Goal: Navigation & Orientation: Understand site structure

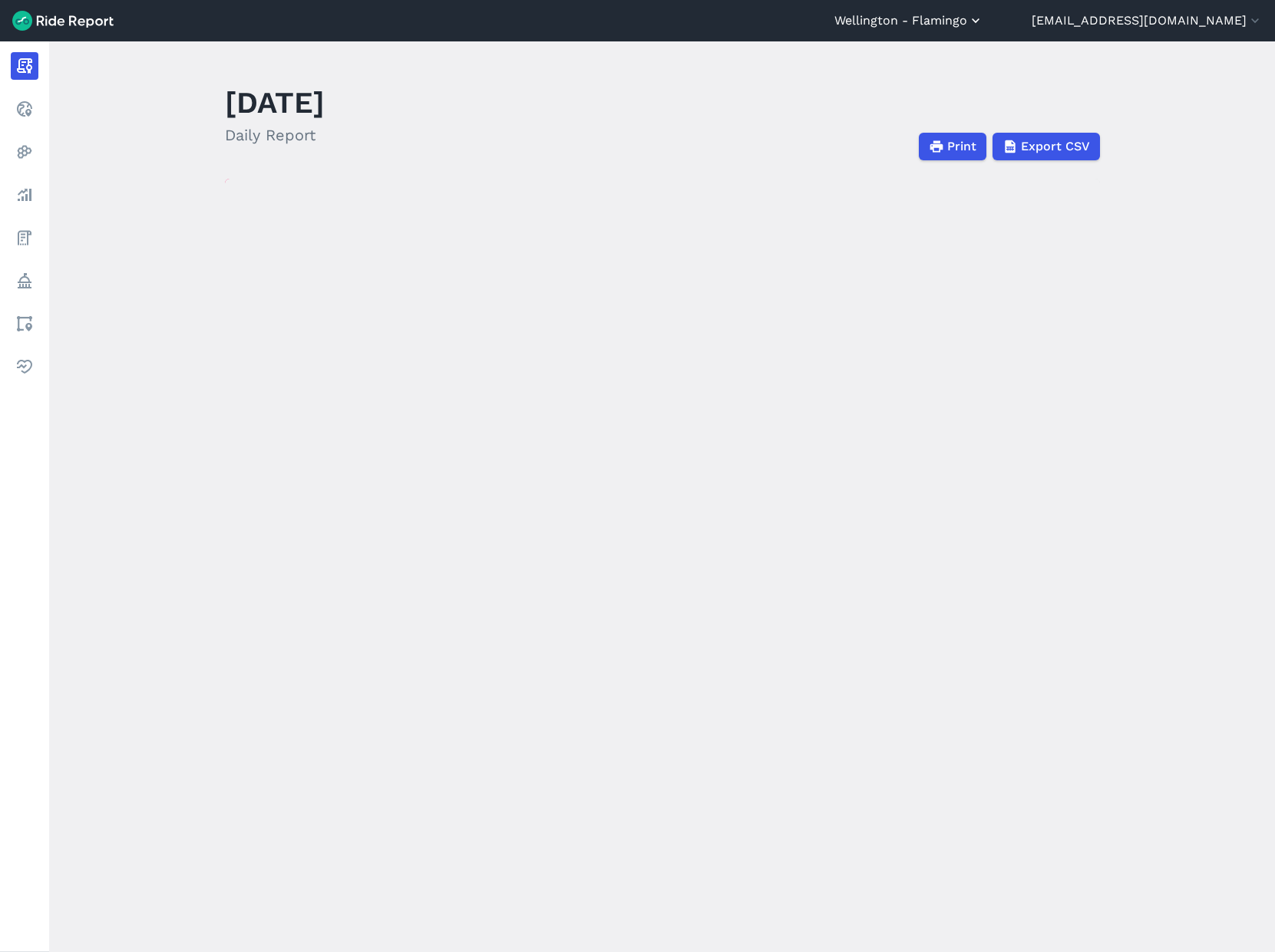
click at [983, 20] on button "Wellington - Flamingo" at bounding box center [908, 20] width 149 height 18
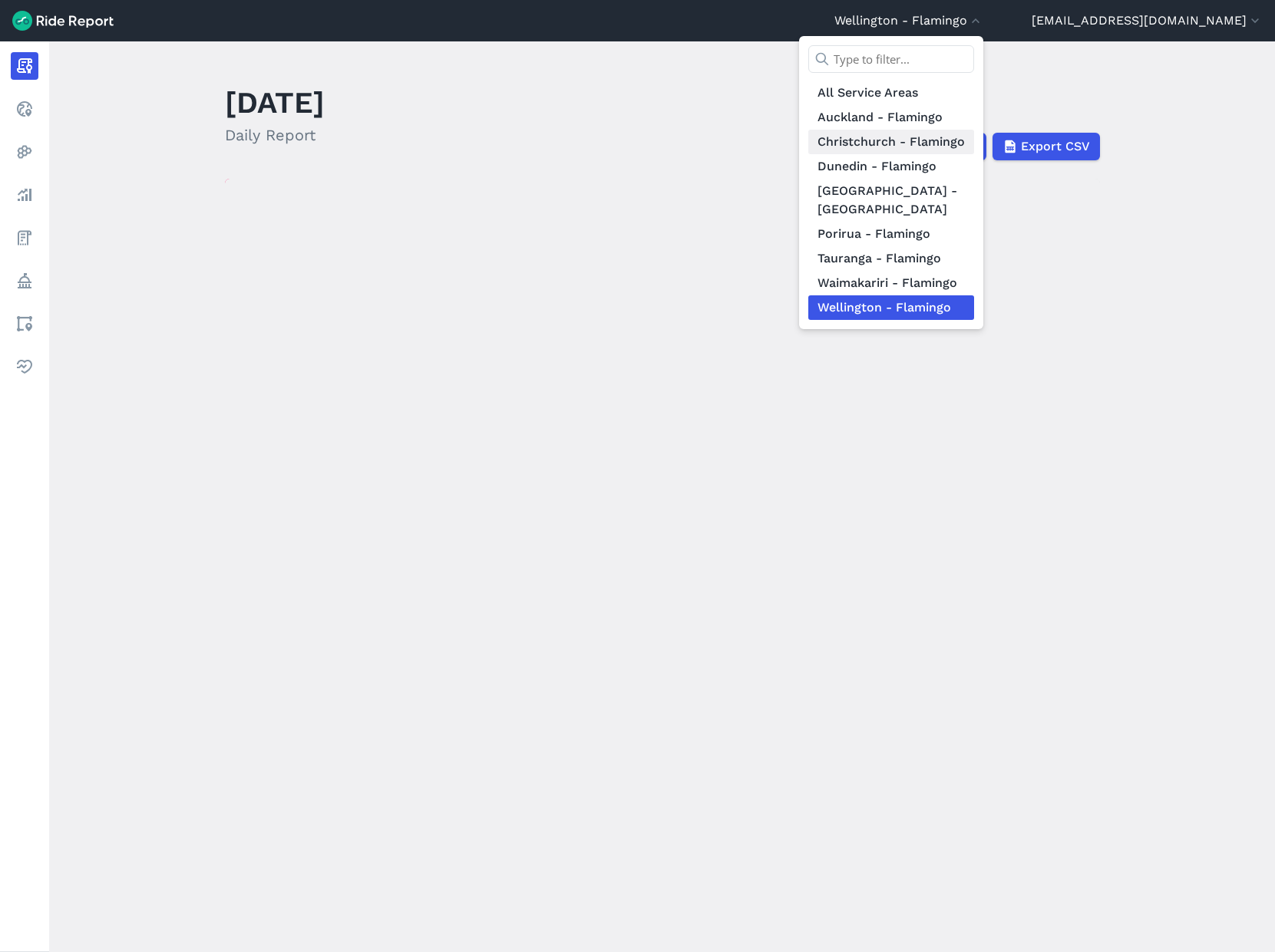
click at [922, 137] on link "Christchurch - Flamingo" at bounding box center [891, 142] width 166 height 24
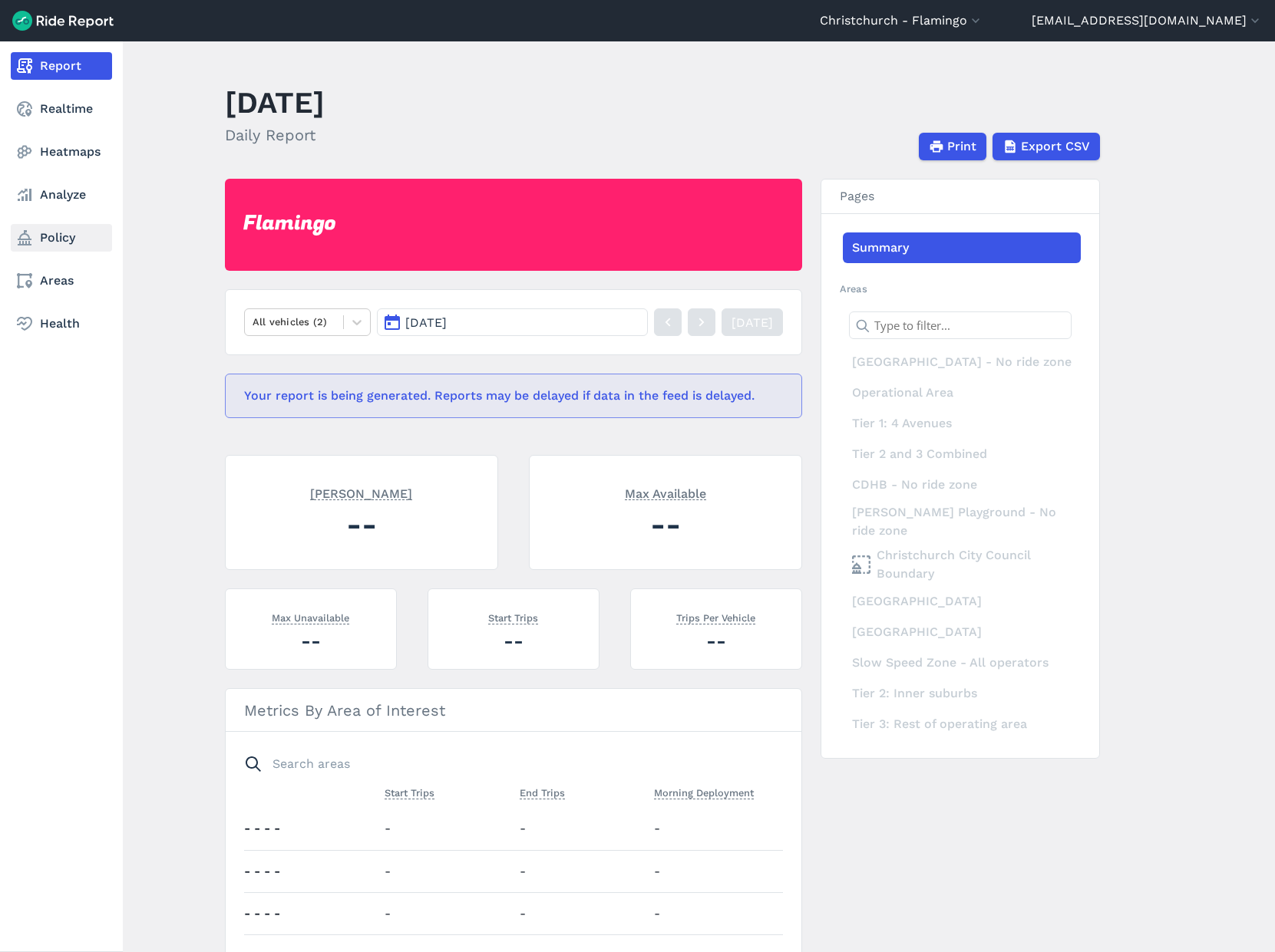
click at [56, 242] on link "Policy" at bounding box center [61, 238] width 102 height 28
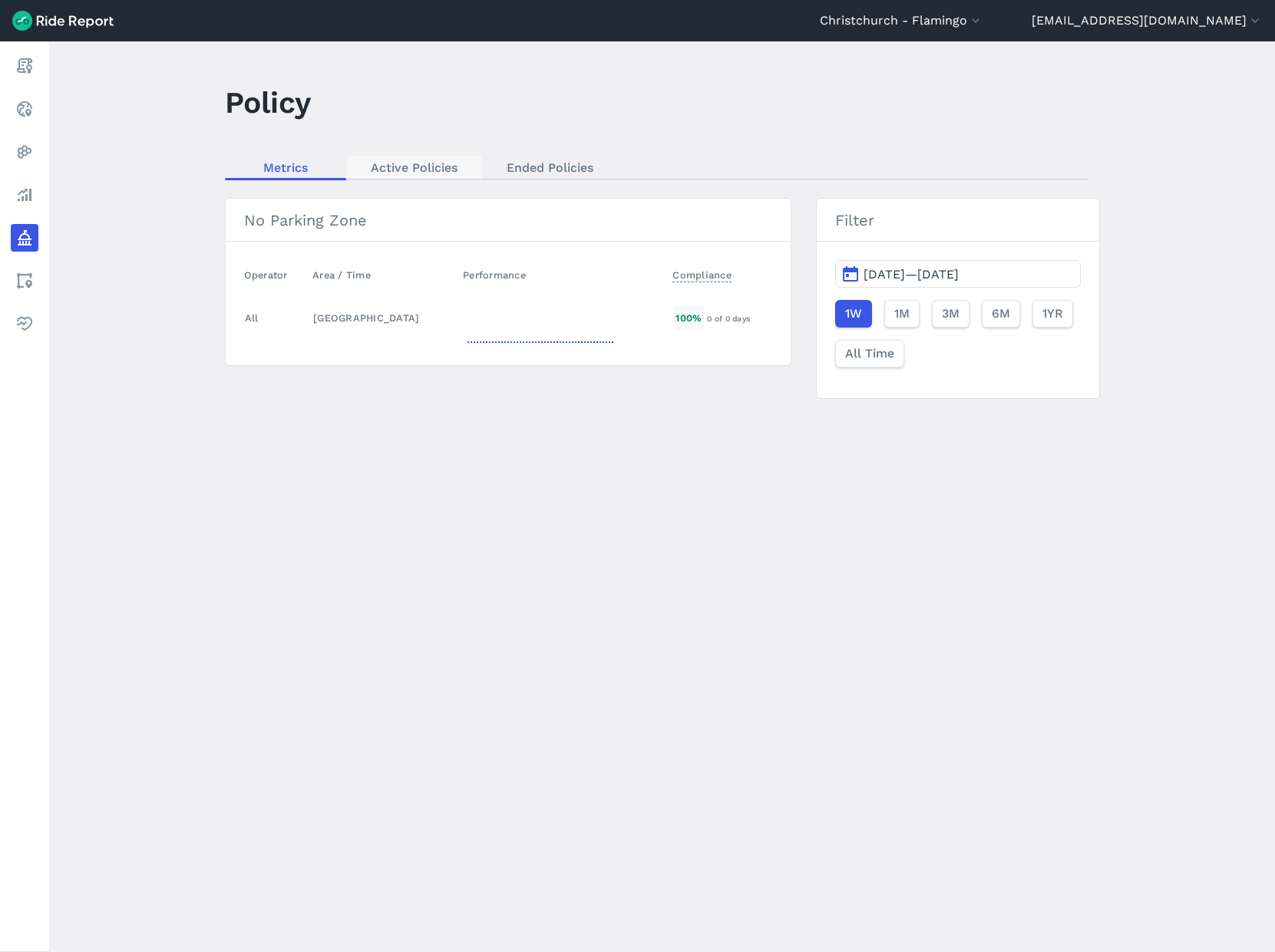
click at [408, 170] on link "Active Policies" at bounding box center [414, 167] width 136 height 23
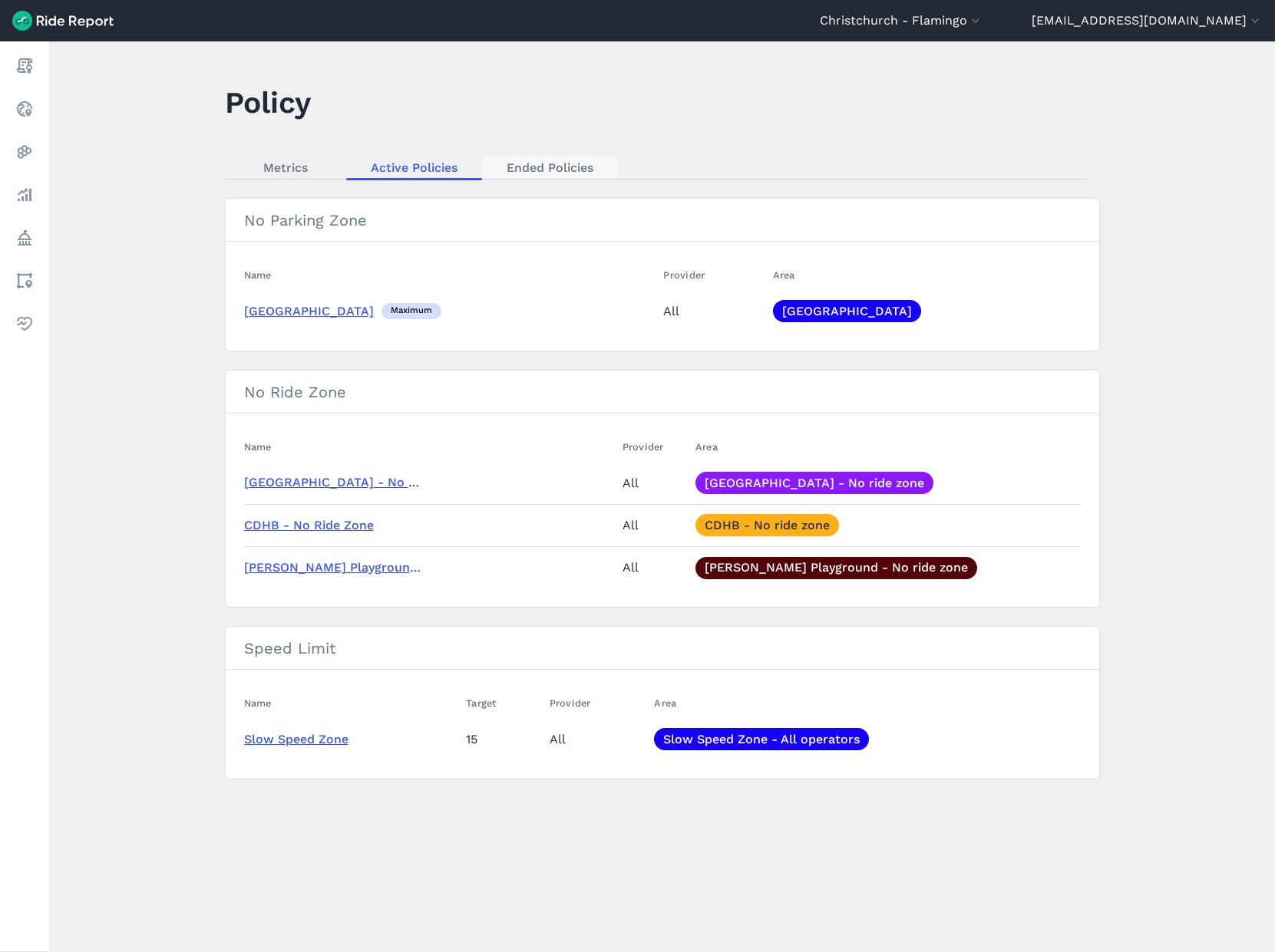
click at [527, 170] on link "Ended Policies" at bounding box center [549, 167] width 136 height 23
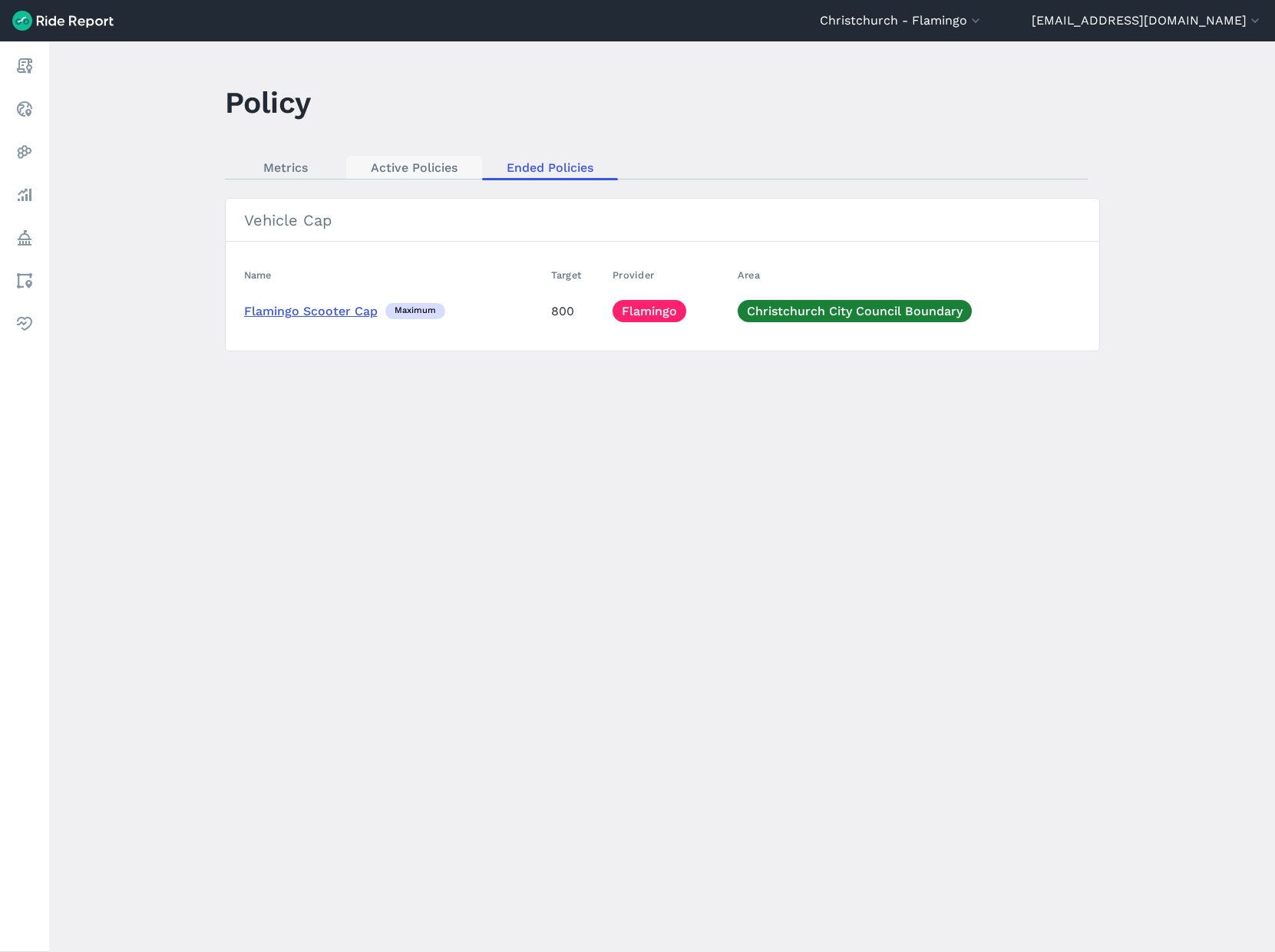
click at [392, 172] on link "Active Policies" at bounding box center [414, 167] width 136 height 23
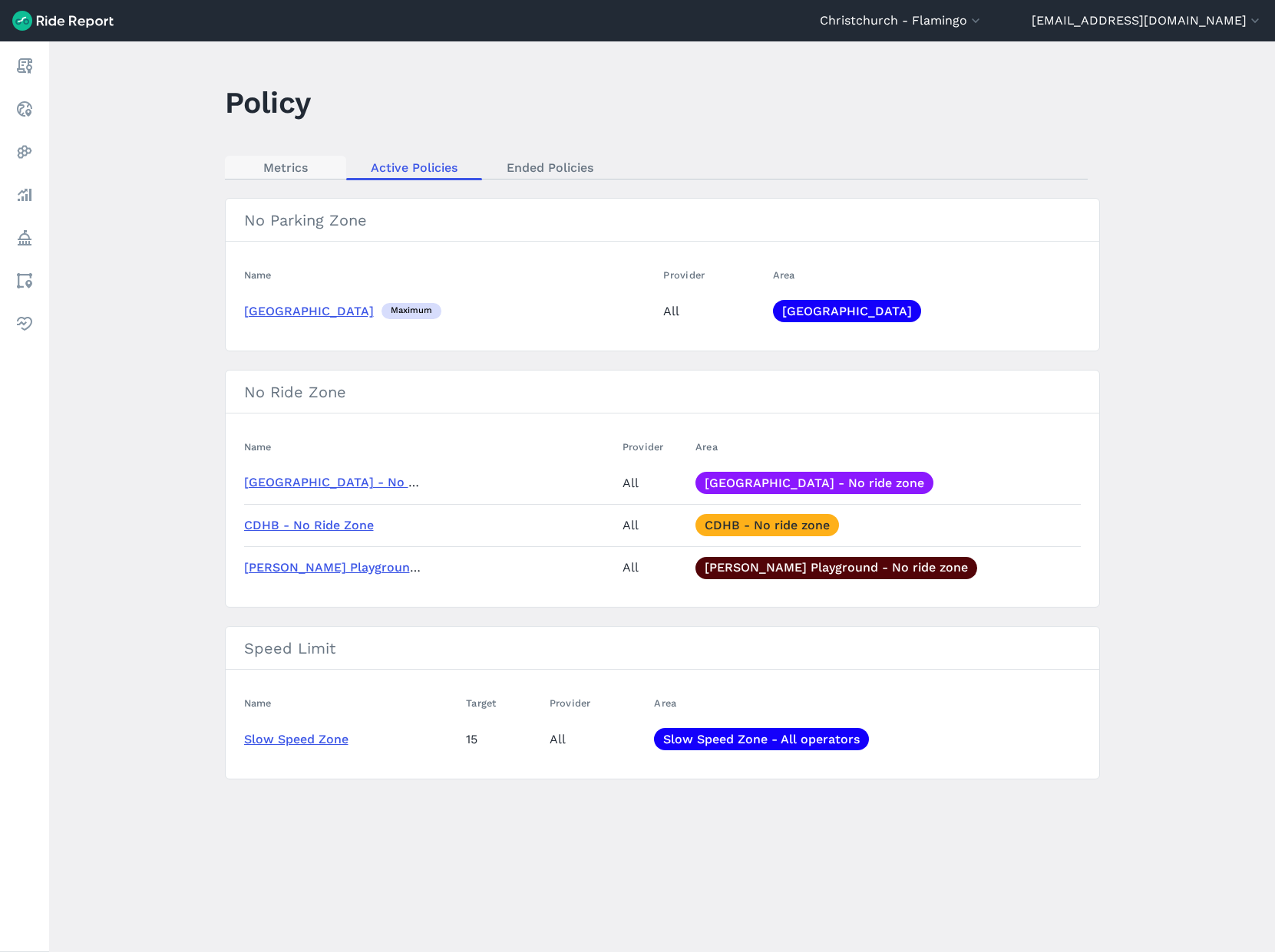
click at [246, 170] on link "Metrics" at bounding box center [286, 167] width 121 height 23
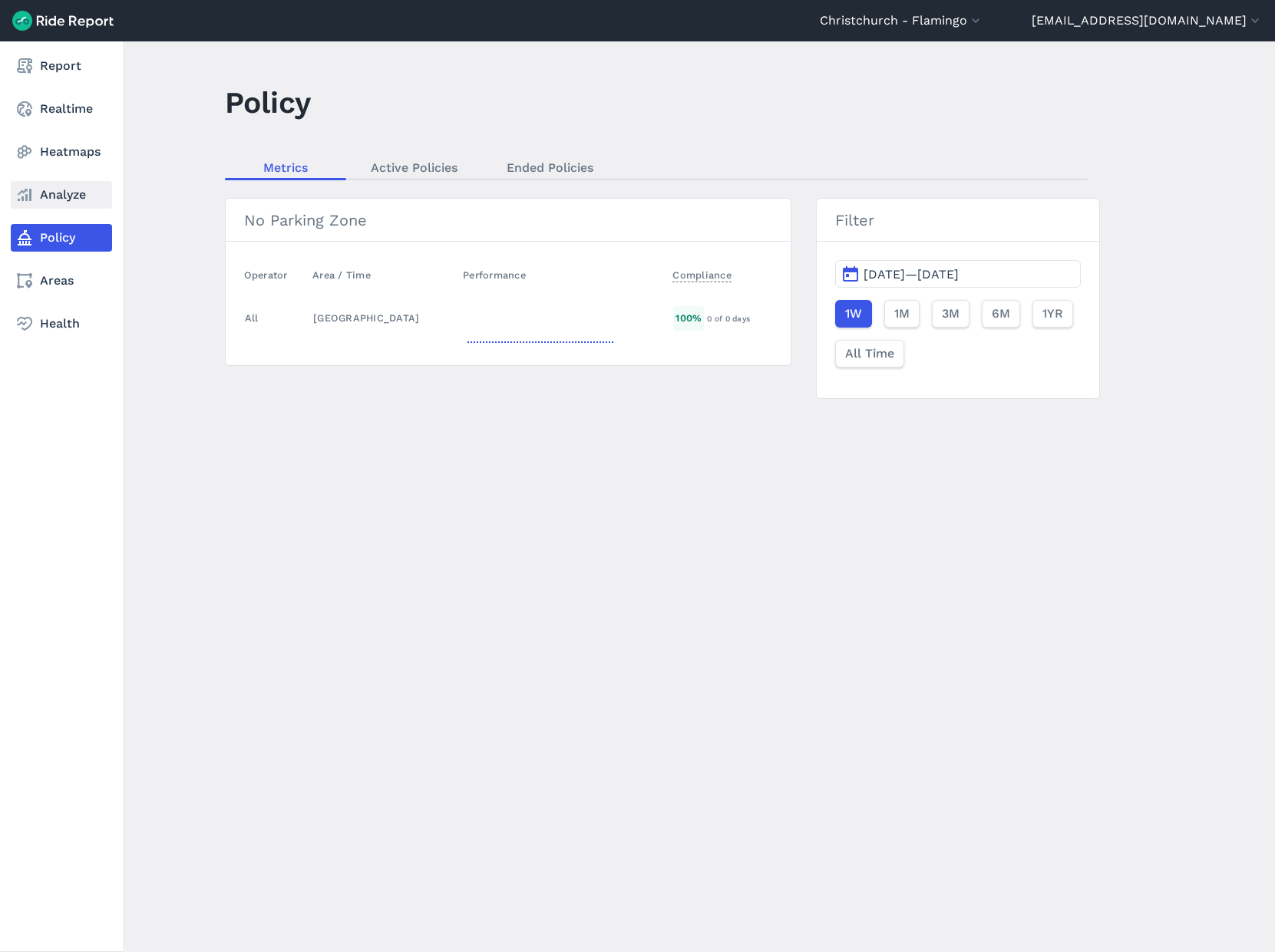
click at [44, 197] on link "Analyze" at bounding box center [61, 194] width 102 height 28
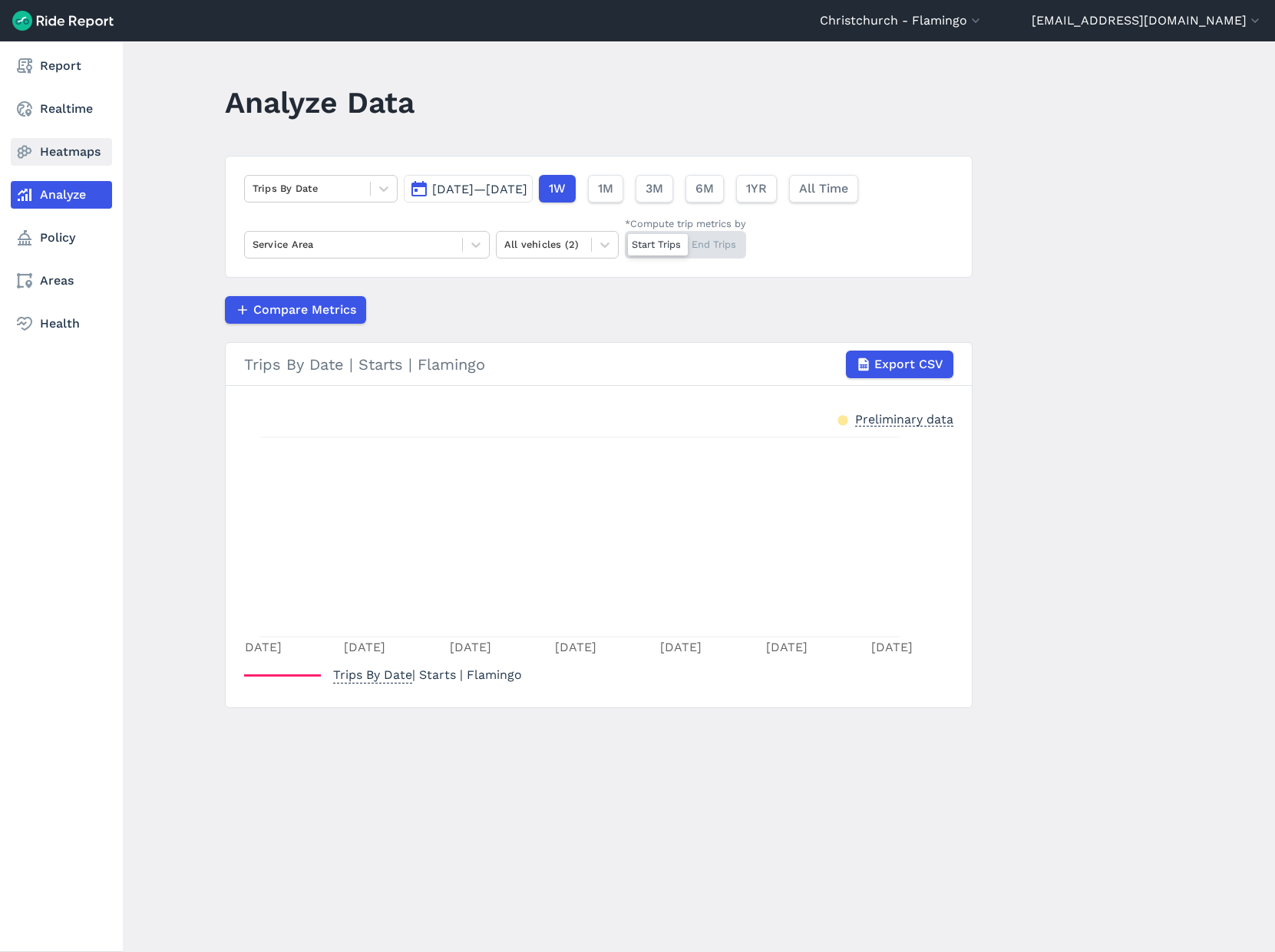
click at [72, 156] on link "Heatmaps" at bounding box center [61, 152] width 102 height 28
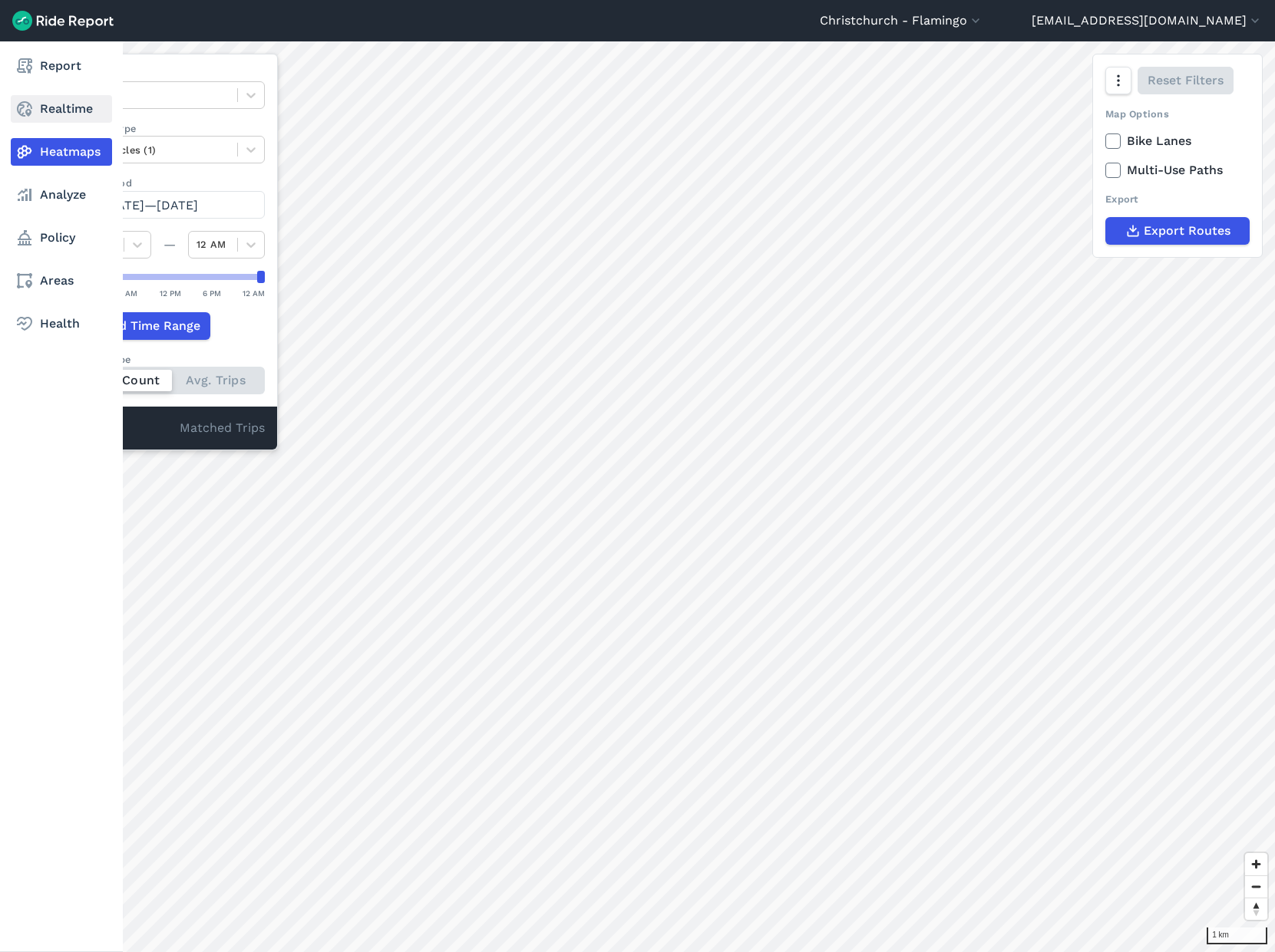
click at [24, 105] on icon at bounding box center [24, 109] width 18 height 18
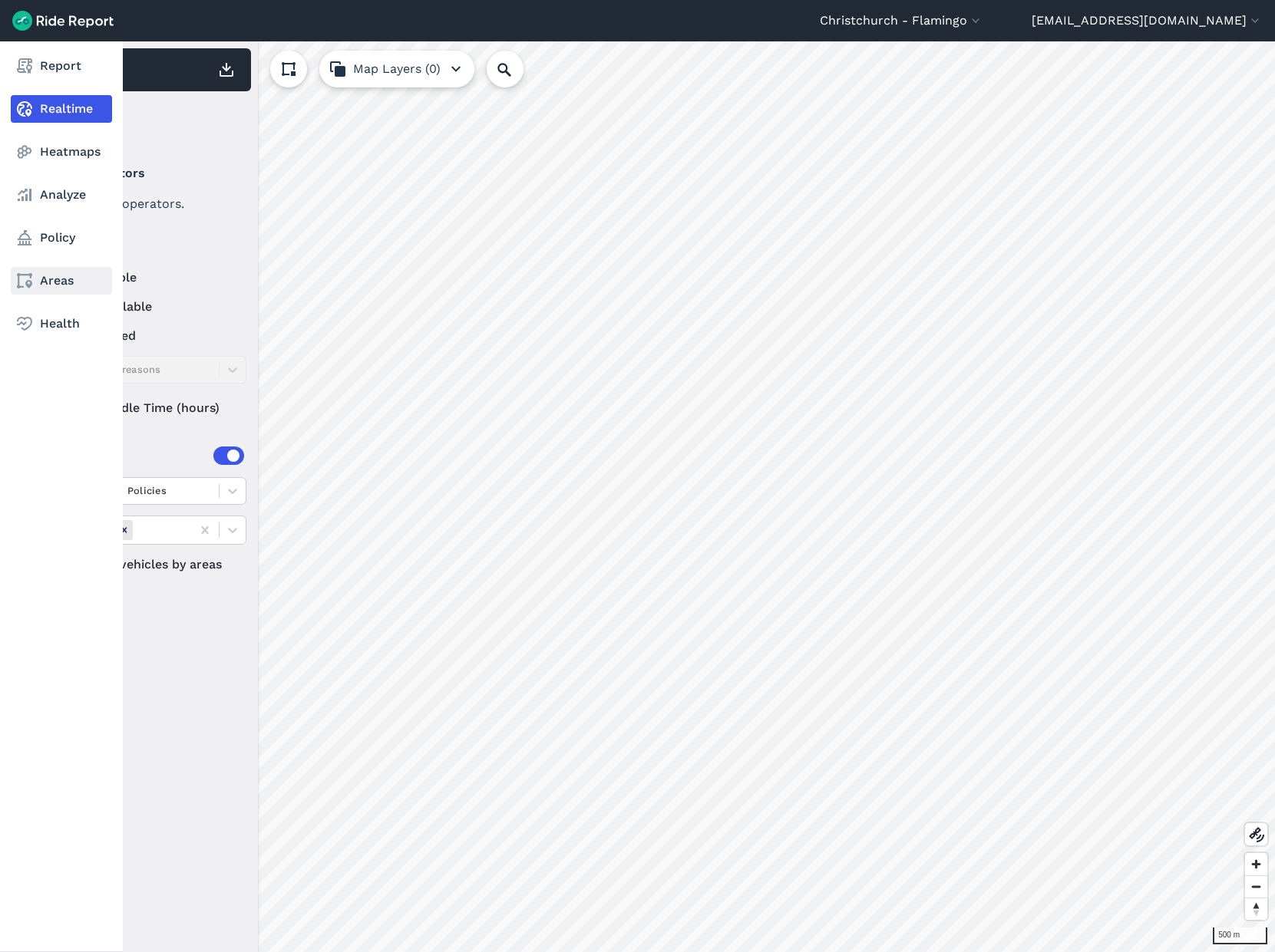
click at [52, 279] on link "Areas" at bounding box center [61, 280] width 102 height 28
